Goal: Information Seeking & Learning: Learn about a topic

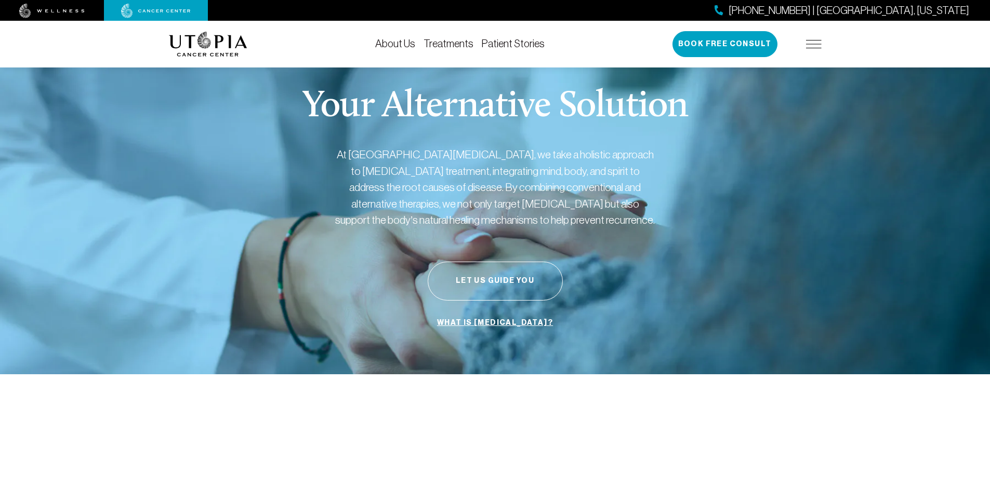
click at [390, 44] on link "About Us" at bounding box center [395, 43] width 40 height 11
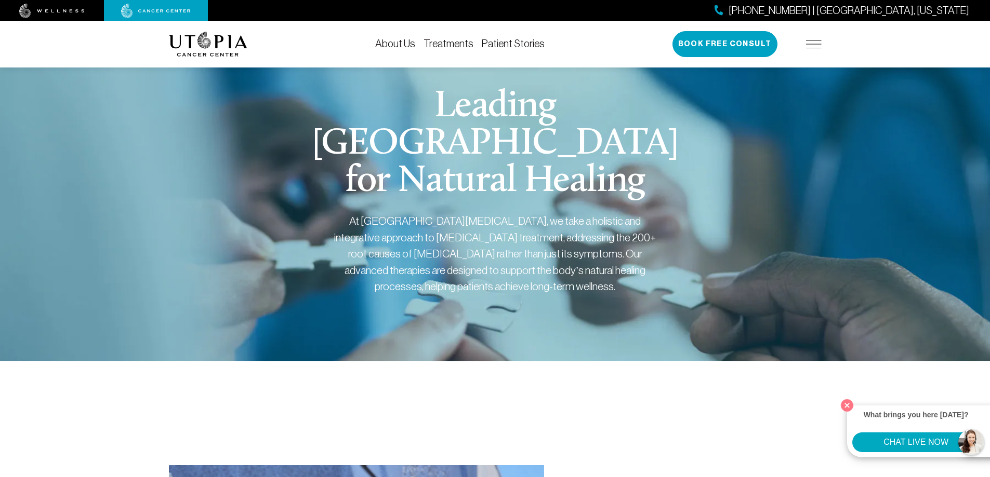
click at [464, 46] on link "Treatments" at bounding box center [448, 43] width 50 height 11
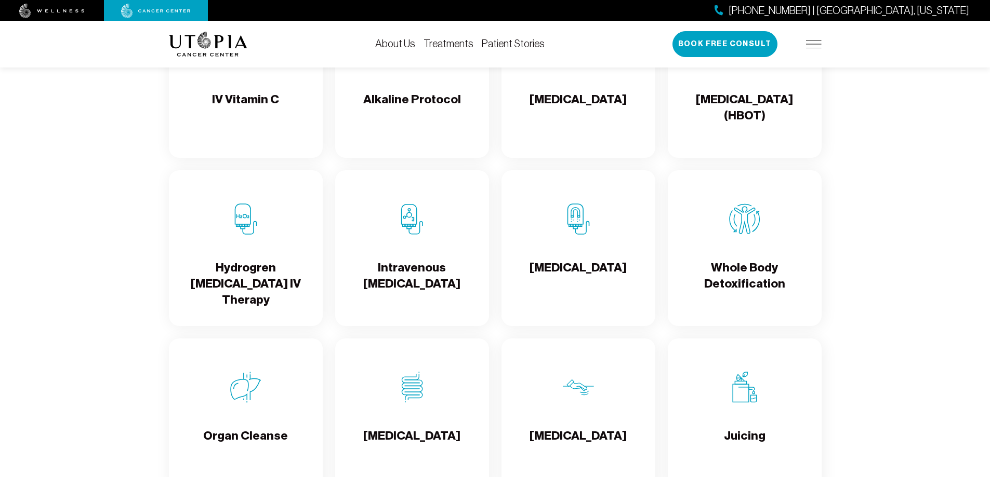
scroll to position [1195, 0]
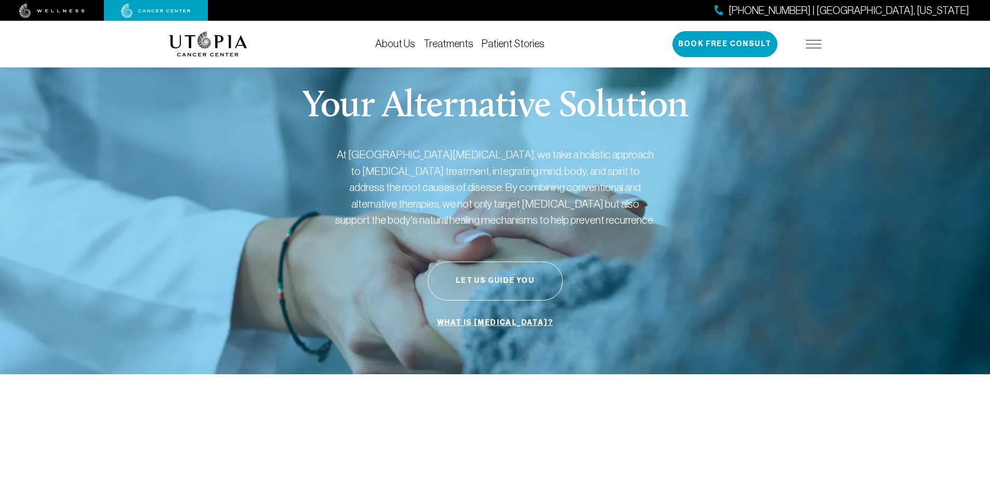
click at [394, 47] on link "About Us" at bounding box center [395, 43] width 40 height 11
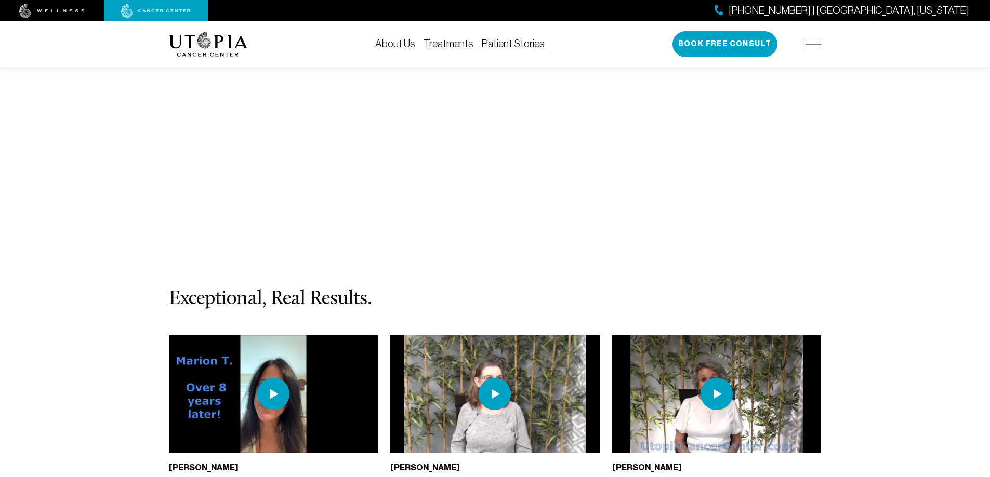
scroll to position [4572, 0]
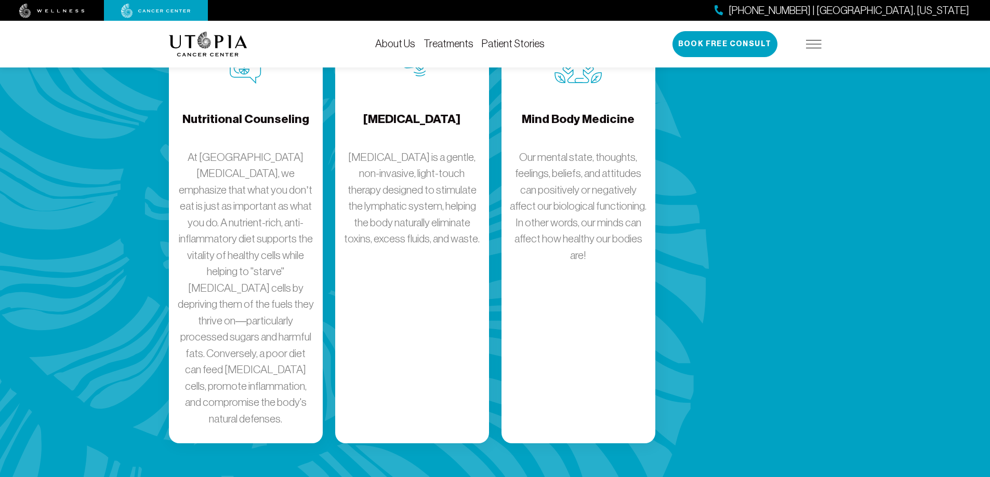
scroll to position [1157, 0]
